Goal: Navigation & Orientation: Find specific page/section

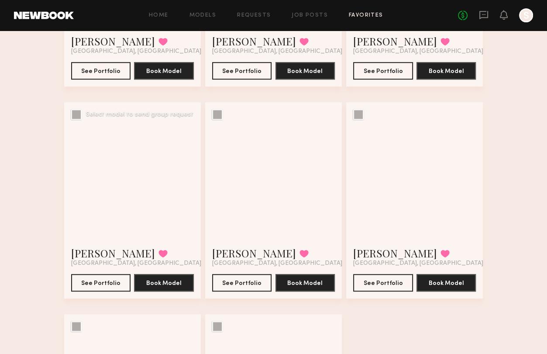
scroll to position [439, 0]
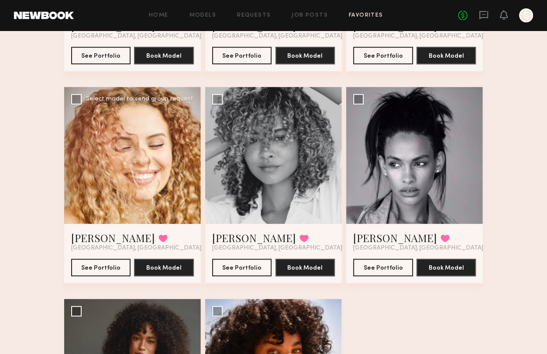
click at [143, 156] on div at bounding box center [132, 155] width 137 height 137
click at [111, 264] on button "See Portfolio" at bounding box center [101, 266] width 60 height 17
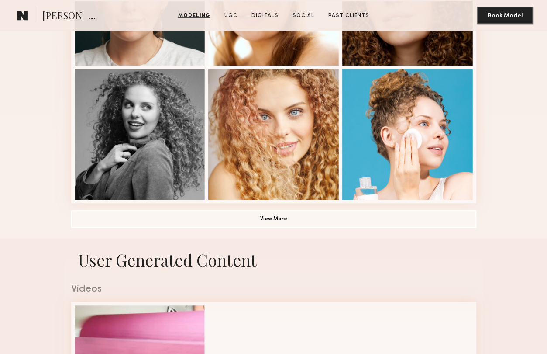
scroll to position [576, 0]
click at [267, 217] on button "View More" at bounding box center [273, 217] width 405 height 17
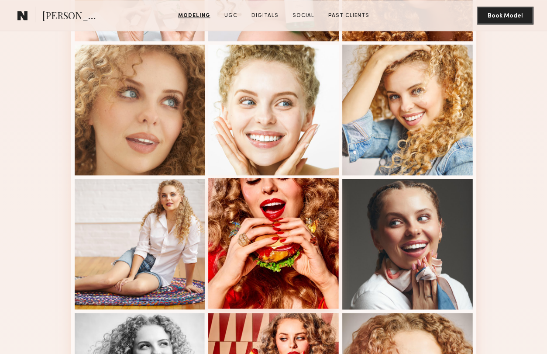
scroll to position [861, 0]
